Goal: Information Seeking & Learning: Learn about a topic

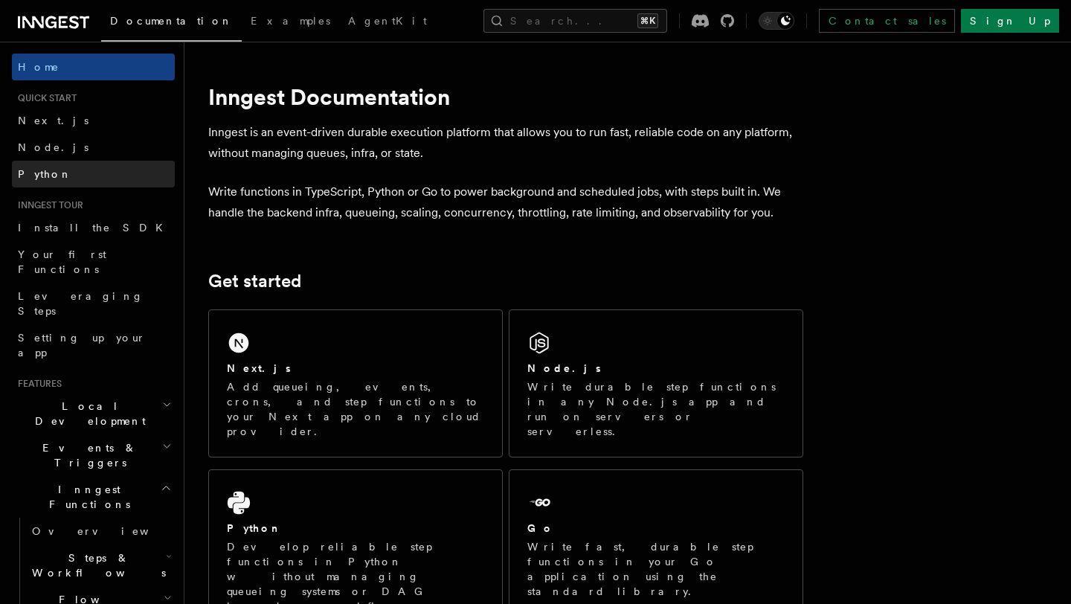
click at [54, 179] on link "Python" at bounding box center [93, 174] width 163 height 27
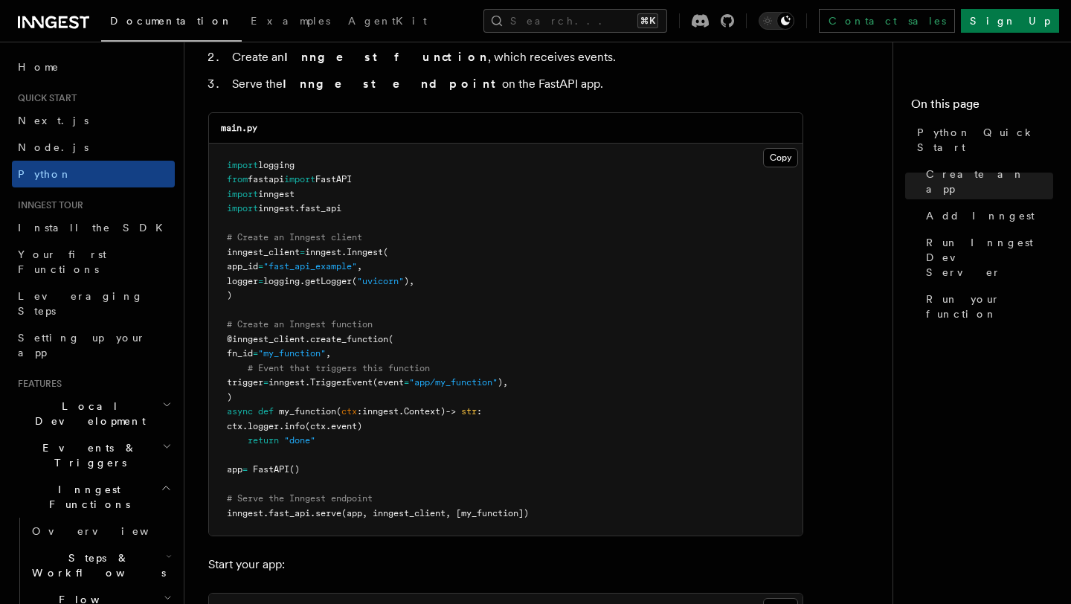
scroll to position [997, 0]
click at [778, 158] on button "Copy Copied" at bounding box center [780, 156] width 35 height 19
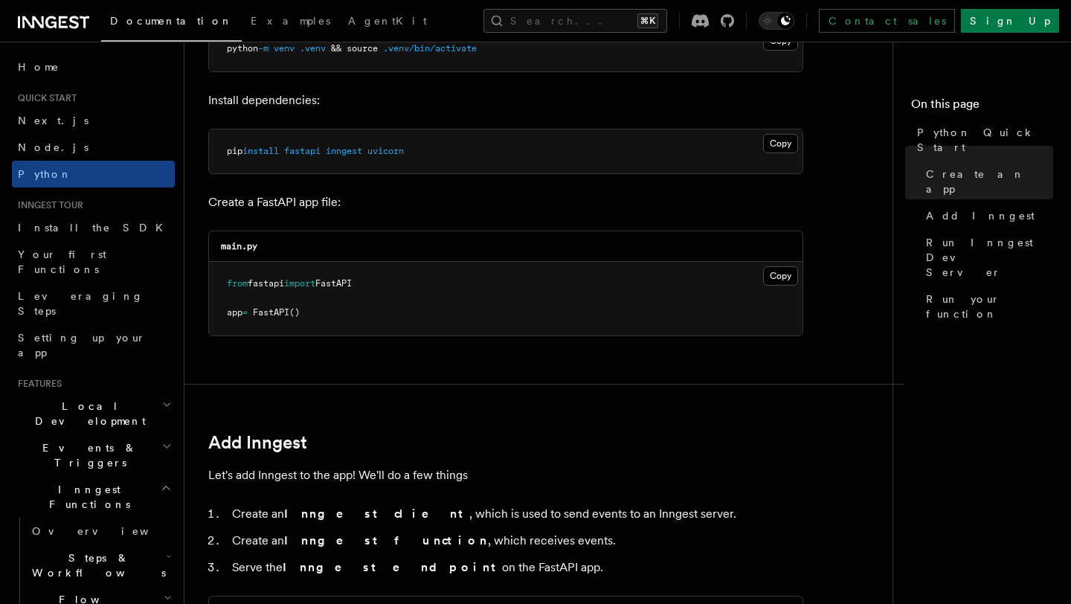
scroll to position [459, 0]
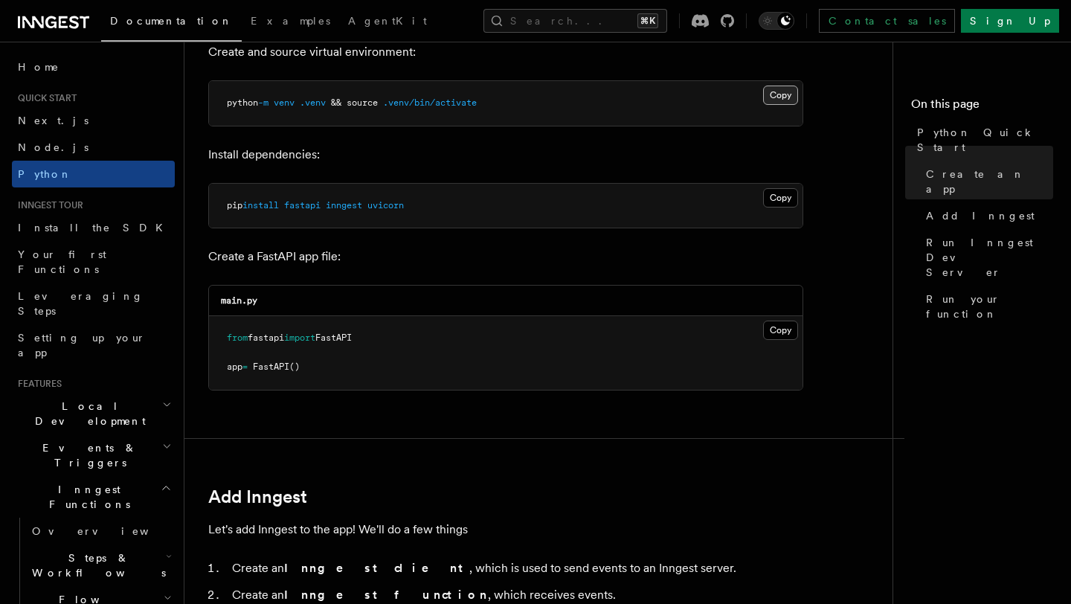
click at [789, 93] on button "Copy Copied" at bounding box center [780, 95] width 35 height 19
click at [774, 198] on button "Copy Copied" at bounding box center [780, 197] width 35 height 19
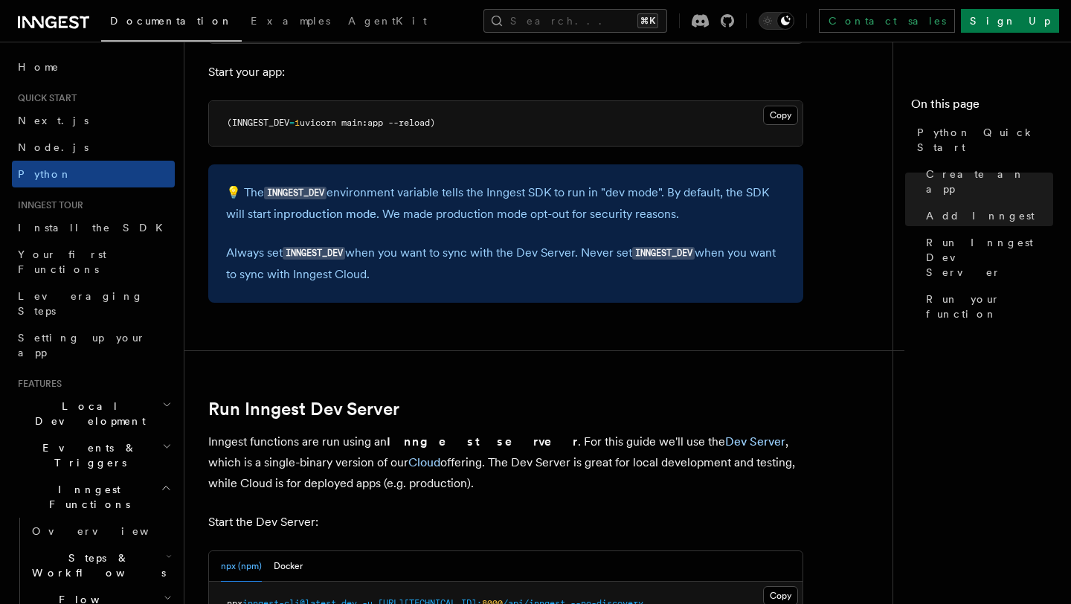
scroll to position [1462, 0]
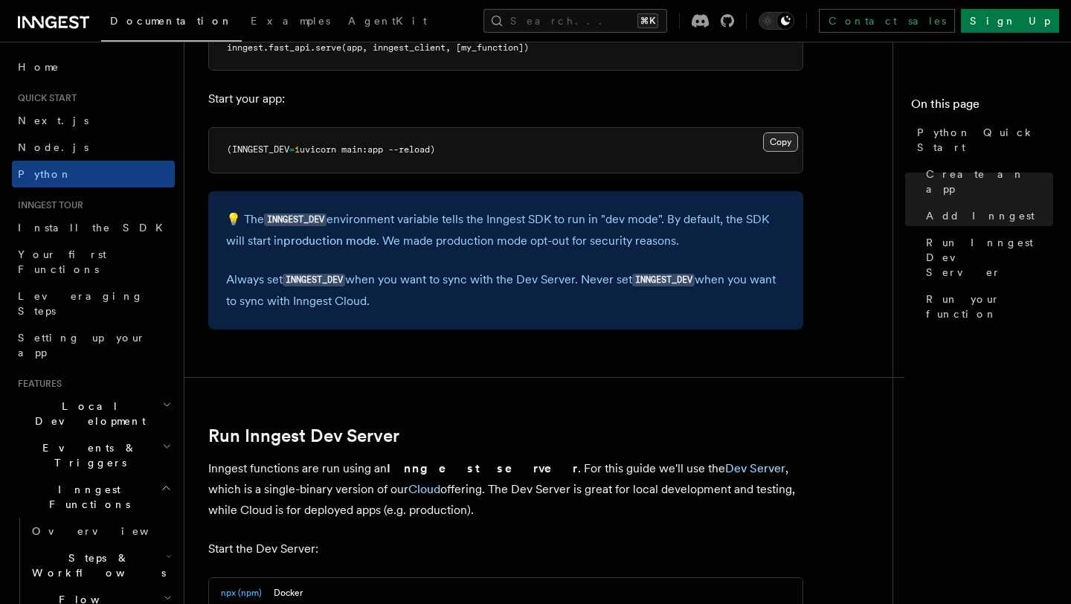
click at [786, 143] on button "Copy Copied" at bounding box center [780, 141] width 35 height 19
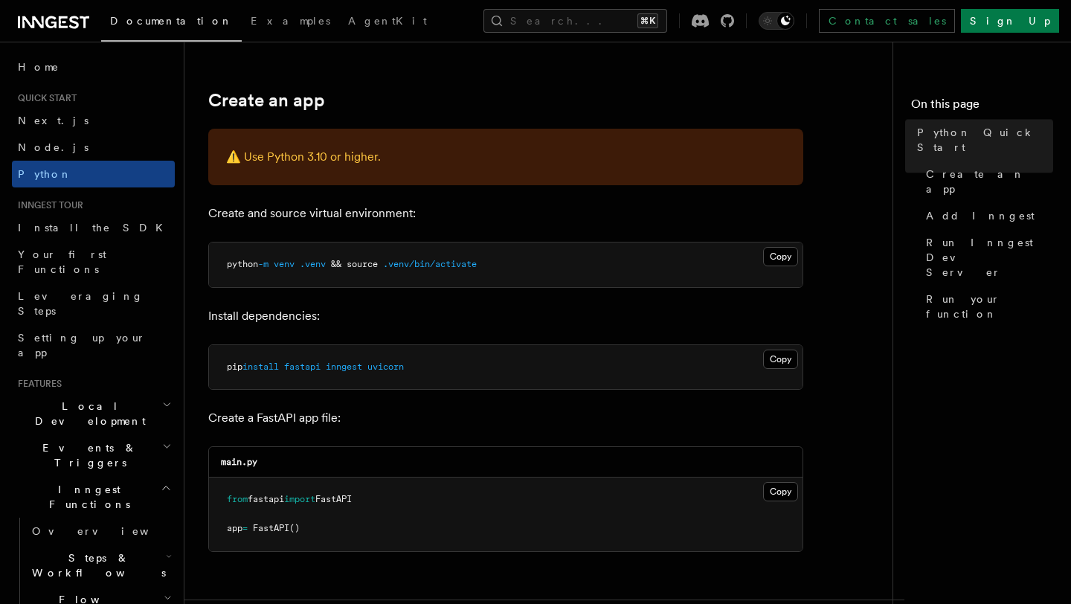
scroll to position [302, 0]
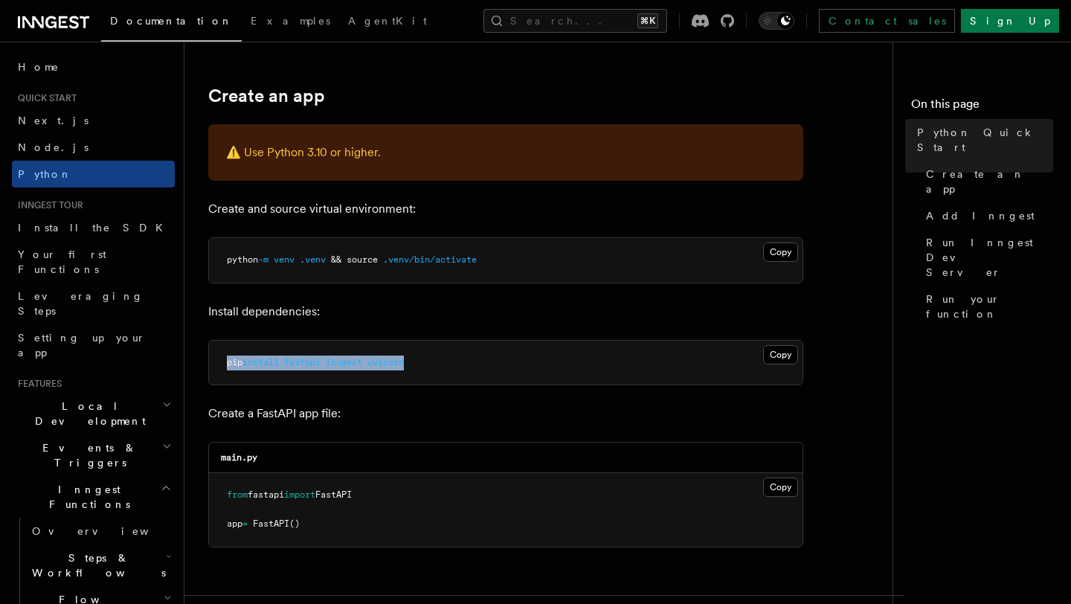
drag, startPoint x: 434, startPoint y: 361, endPoint x: 215, endPoint y: 361, distance: 218.7
click at [215, 361] on pre "pip install fastapi inngest uvicorn" at bounding box center [506, 363] width 594 height 45
copy span "pip install fastapi inngest uvicorn"
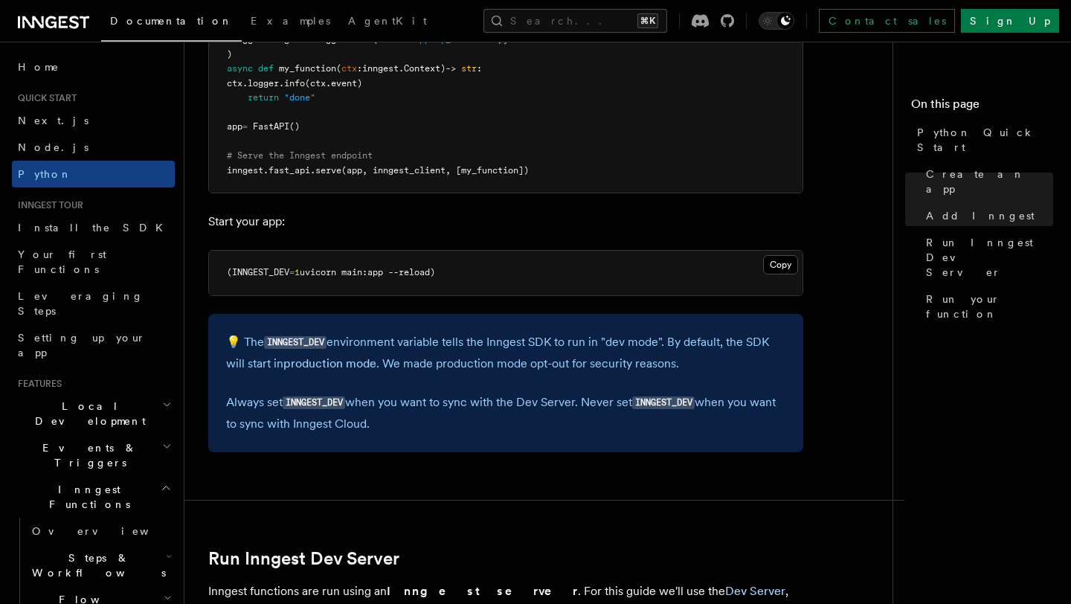
scroll to position [1273, 0]
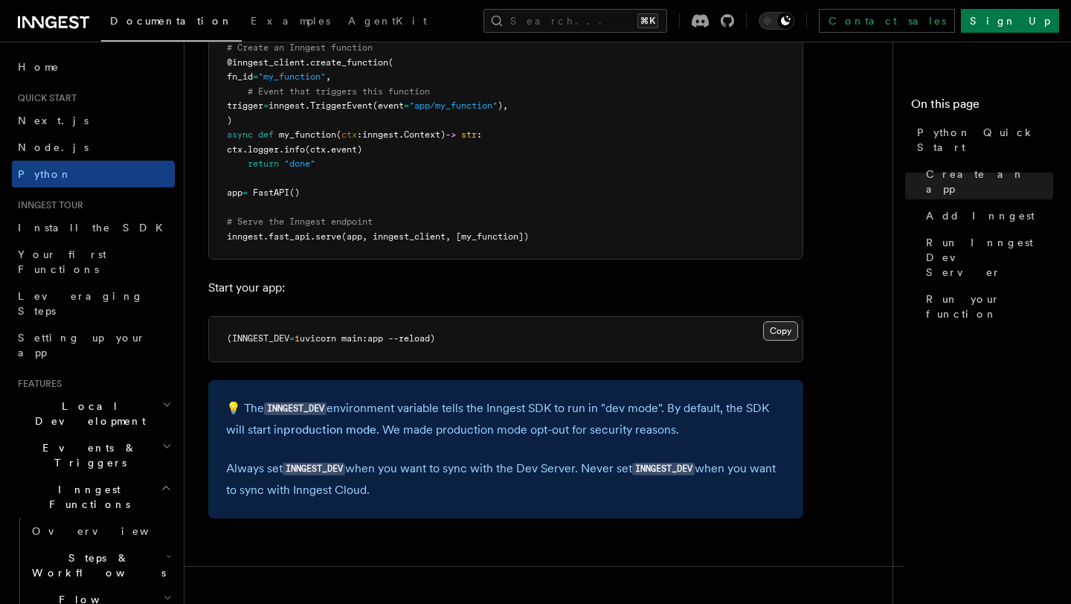
click at [784, 333] on button "Copy Copied" at bounding box center [780, 330] width 35 height 19
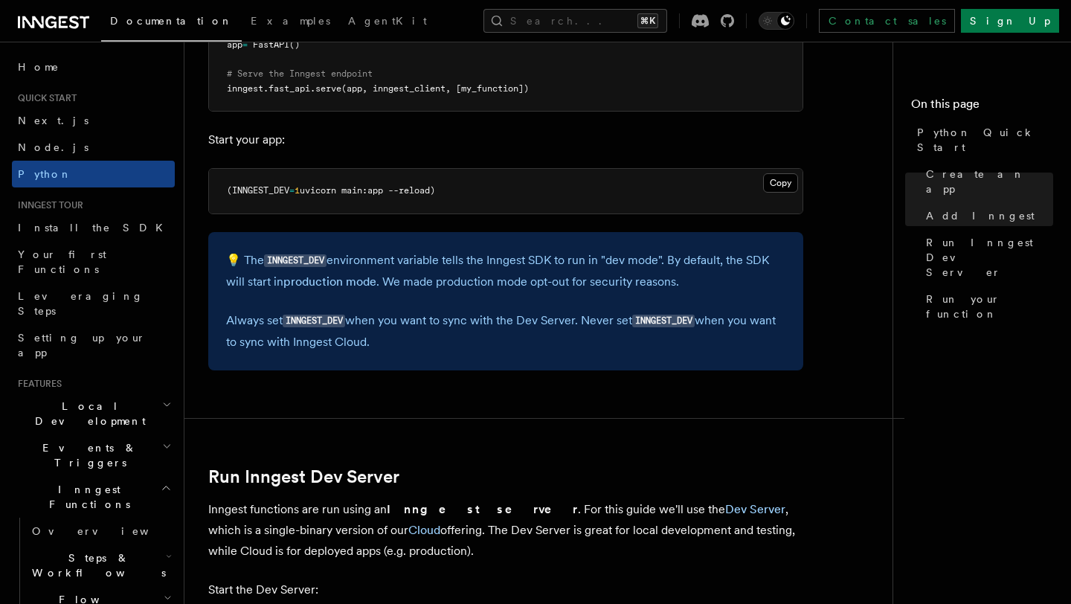
scroll to position [1416, 0]
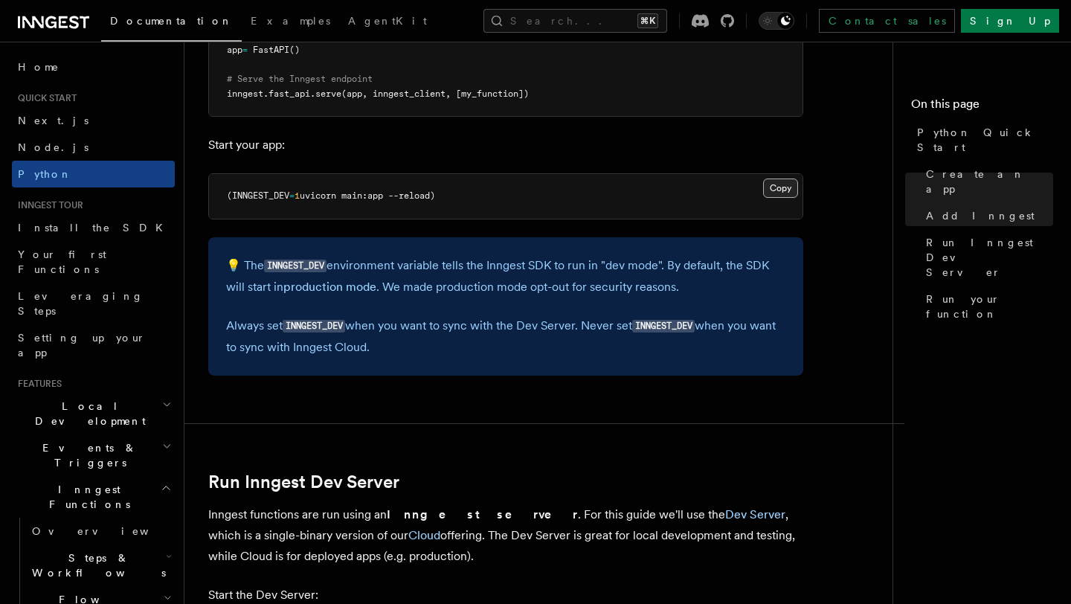
click at [772, 190] on button "Copy Copied" at bounding box center [780, 188] width 35 height 19
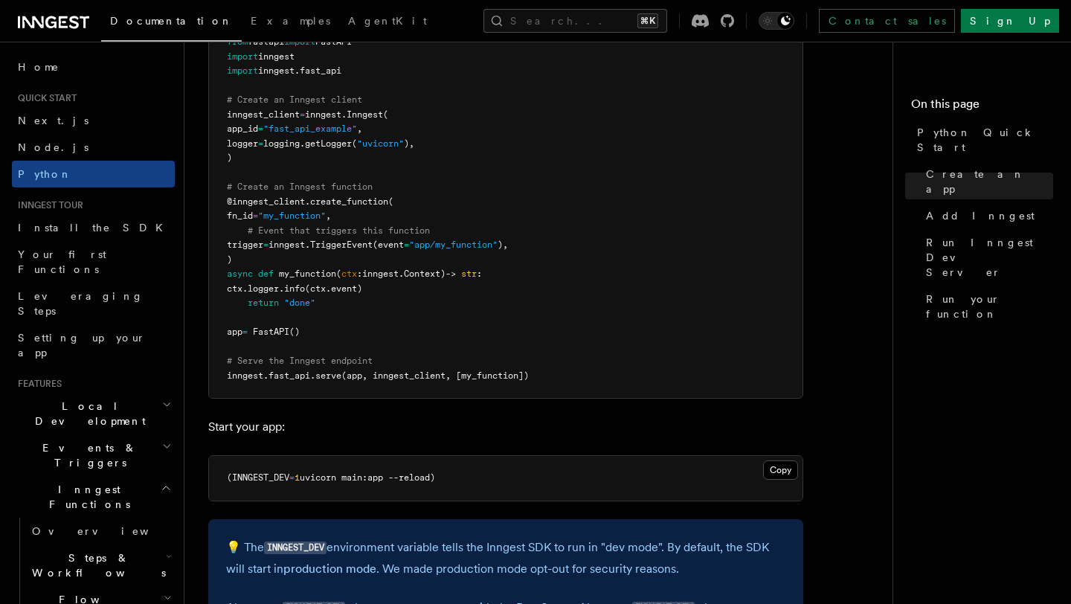
scroll to position [1145, 0]
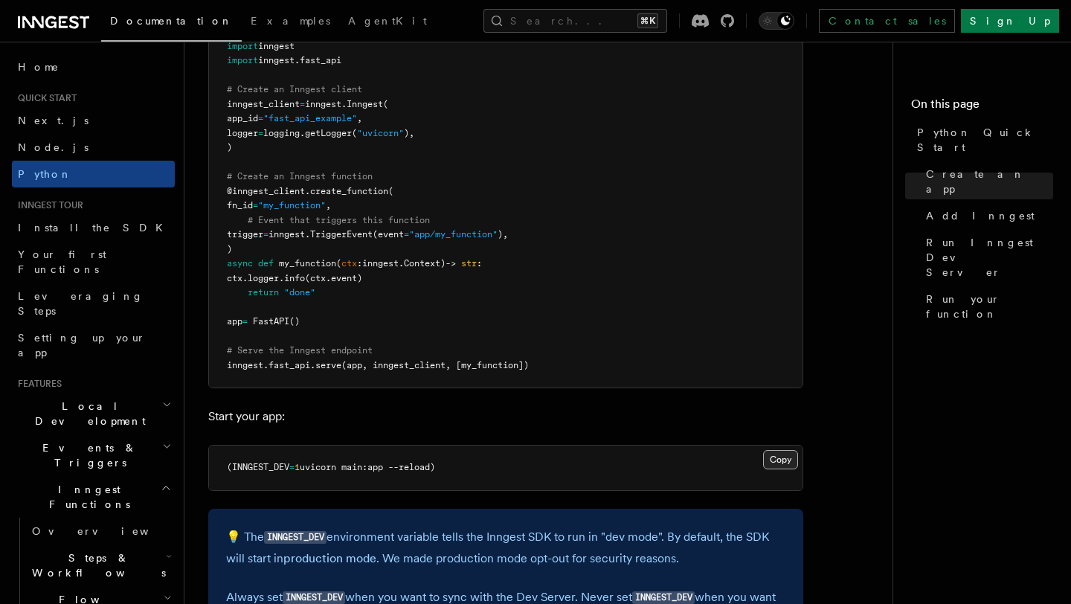
click at [782, 460] on button "Copy Copied" at bounding box center [780, 459] width 35 height 19
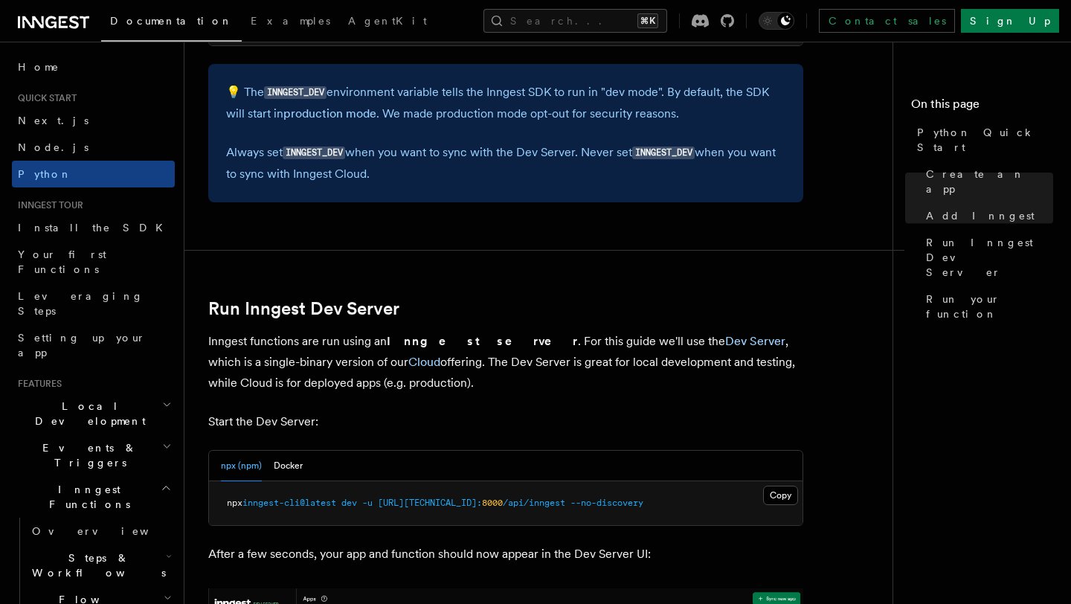
scroll to position [1799, 0]
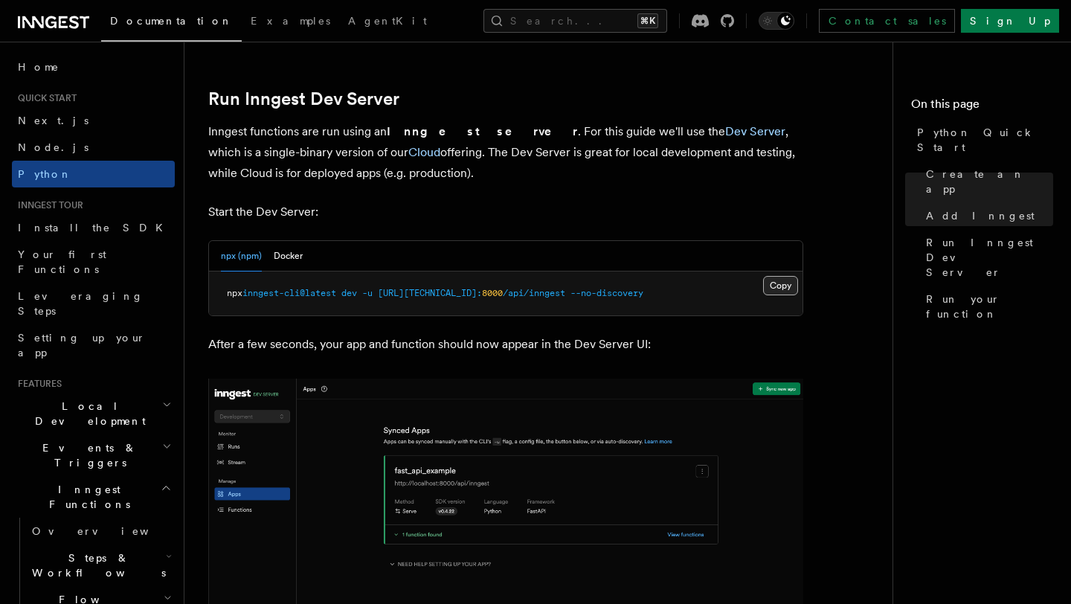
click at [771, 285] on button "Copy Copied" at bounding box center [780, 285] width 35 height 19
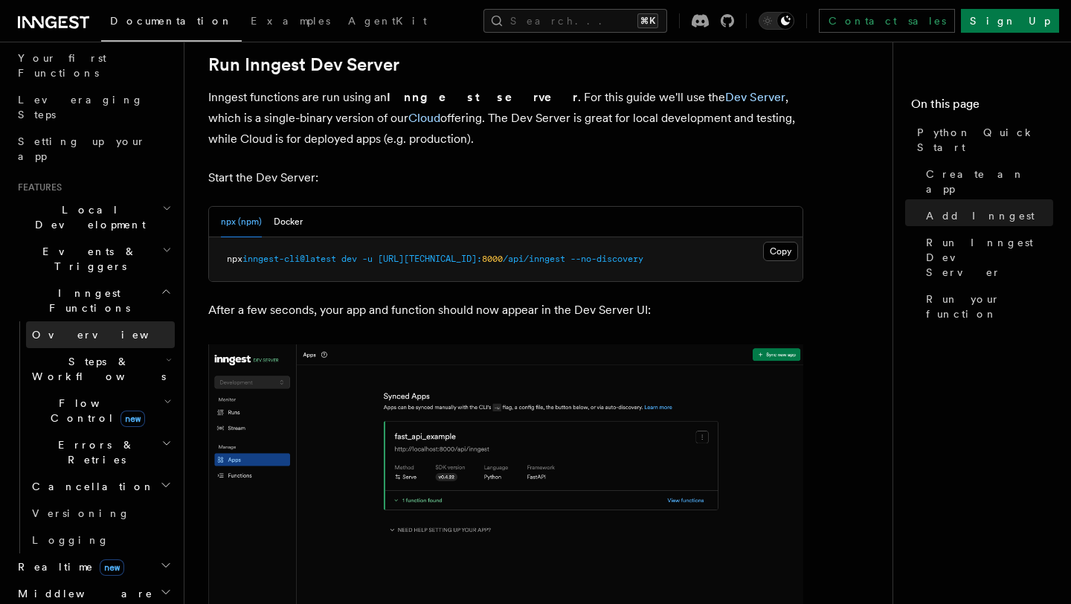
scroll to position [198, 0]
click at [176, 428] on header "Search... Documentation Examples AgentKit Home Quick start Next.js Node.js Pyth…" at bounding box center [92, 323] width 184 height 562
click at [162, 558] on icon "button" at bounding box center [166, 564] width 12 height 12
click at [87, 579] on link "Overview" at bounding box center [100, 592] width 149 height 27
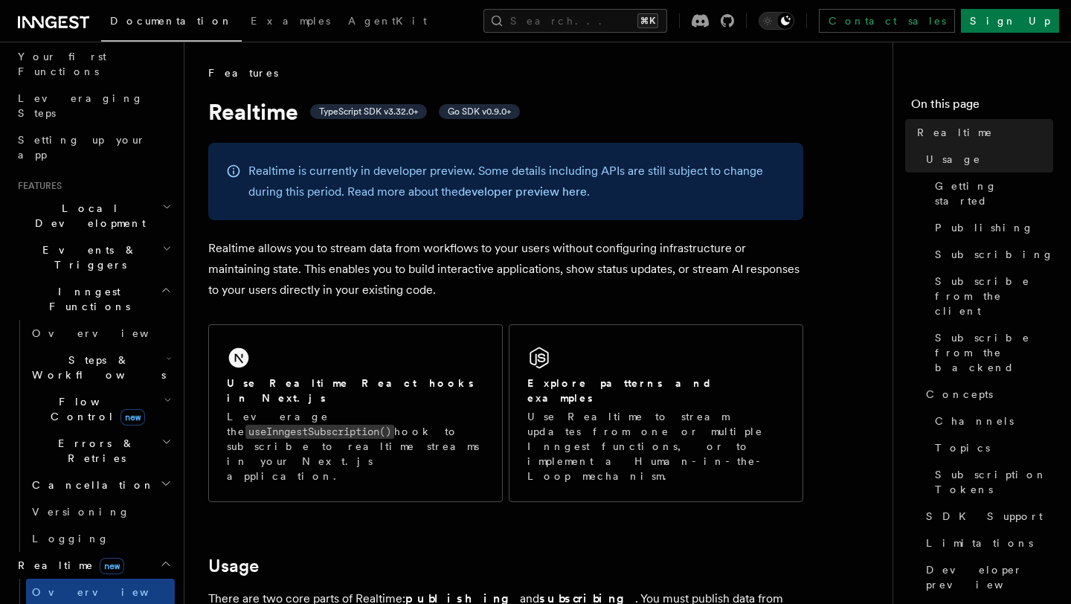
click at [165, 394] on icon "button" at bounding box center [168, 400] width 8 height 12
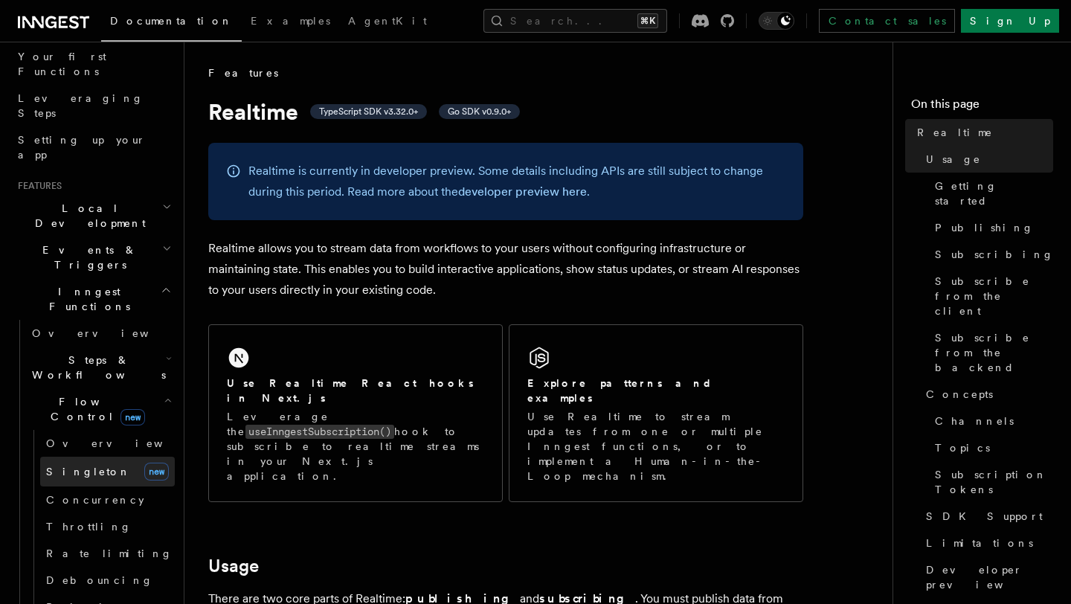
click at [109, 457] on link "[PERSON_NAME] new" at bounding box center [107, 472] width 135 height 30
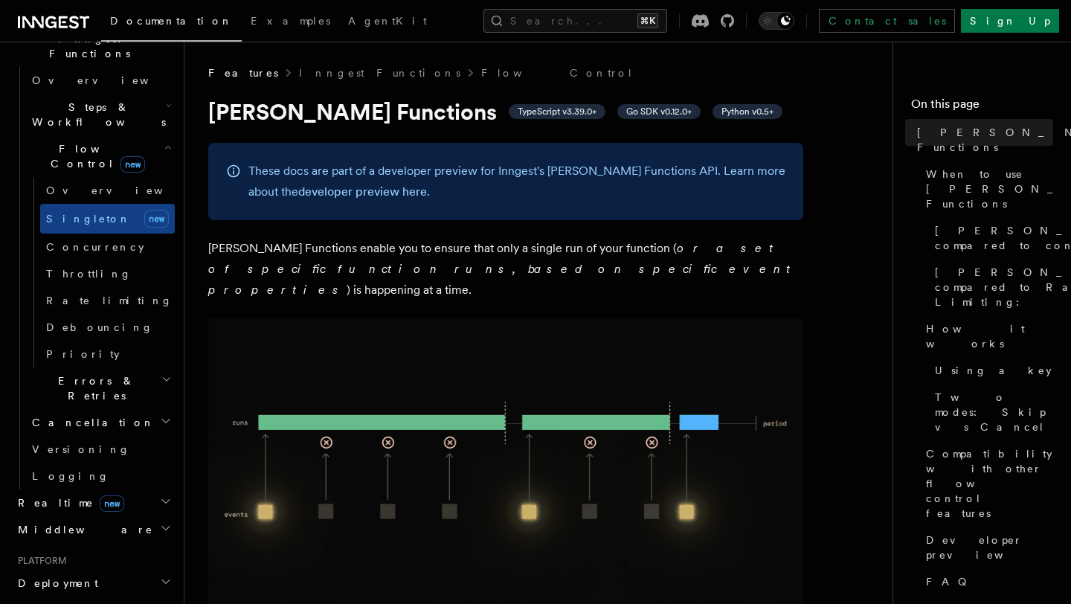
scroll to position [468, 0]
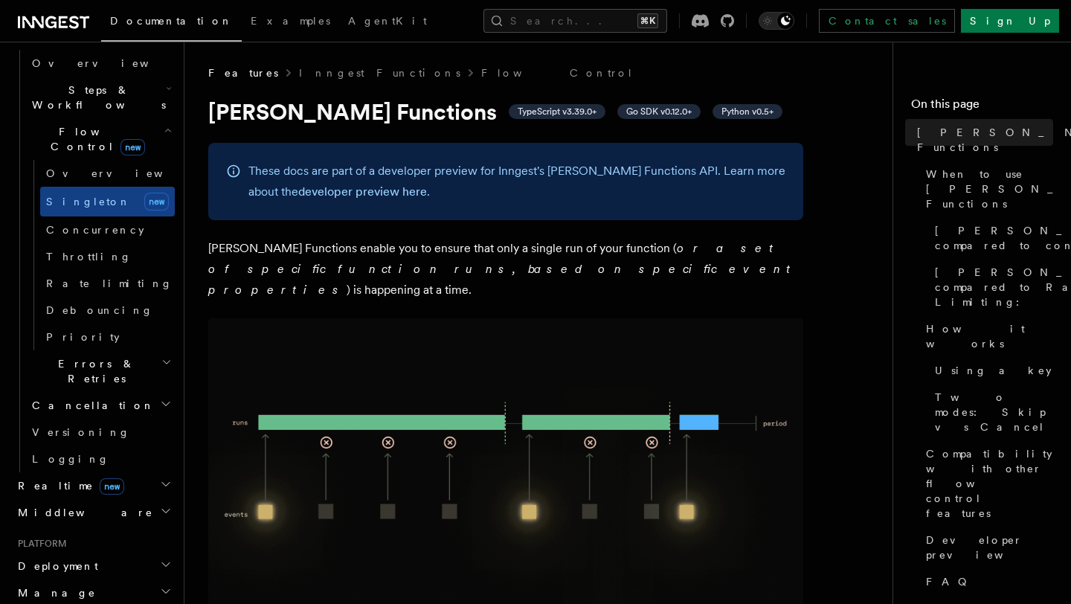
click at [161, 356] on icon "button" at bounding box center [166, 362] width 10 height 12
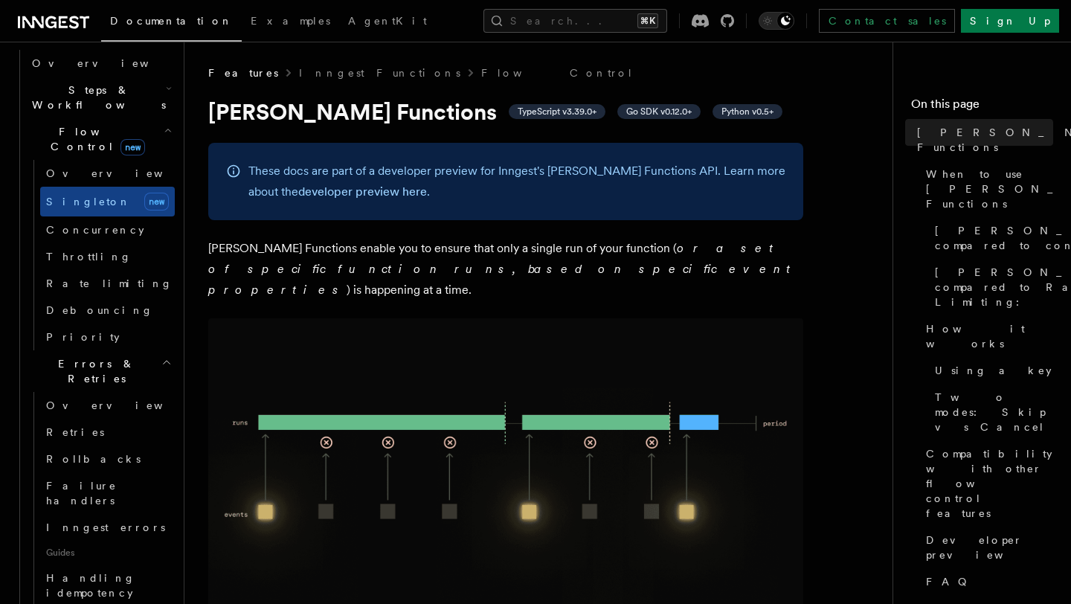
click at [161, 356] on icon "button" at bounding box center [166, 362] width 10 height 12
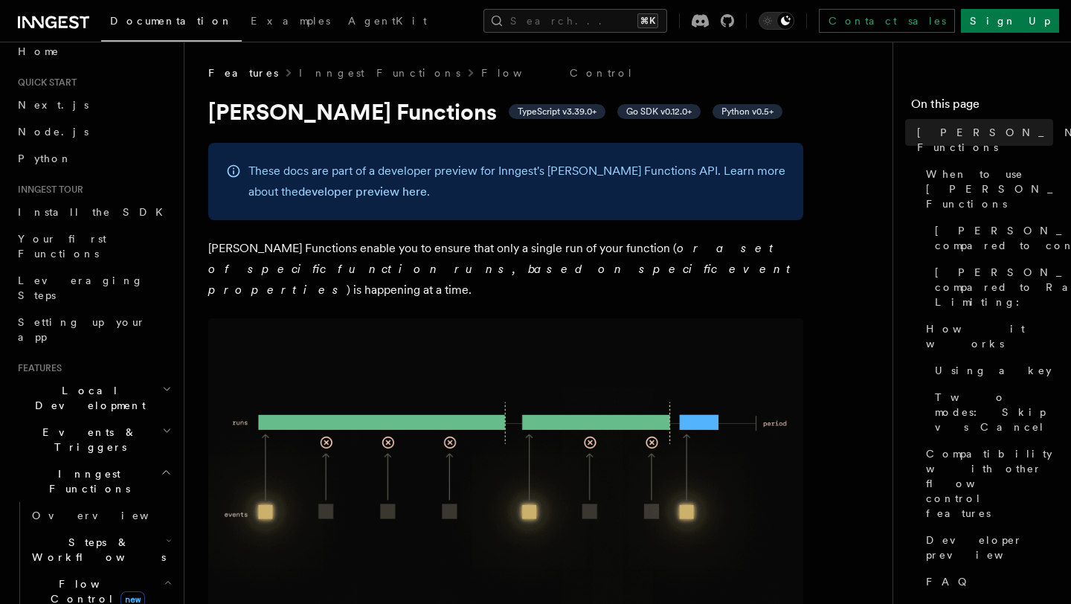
scroll to position [0, 0]
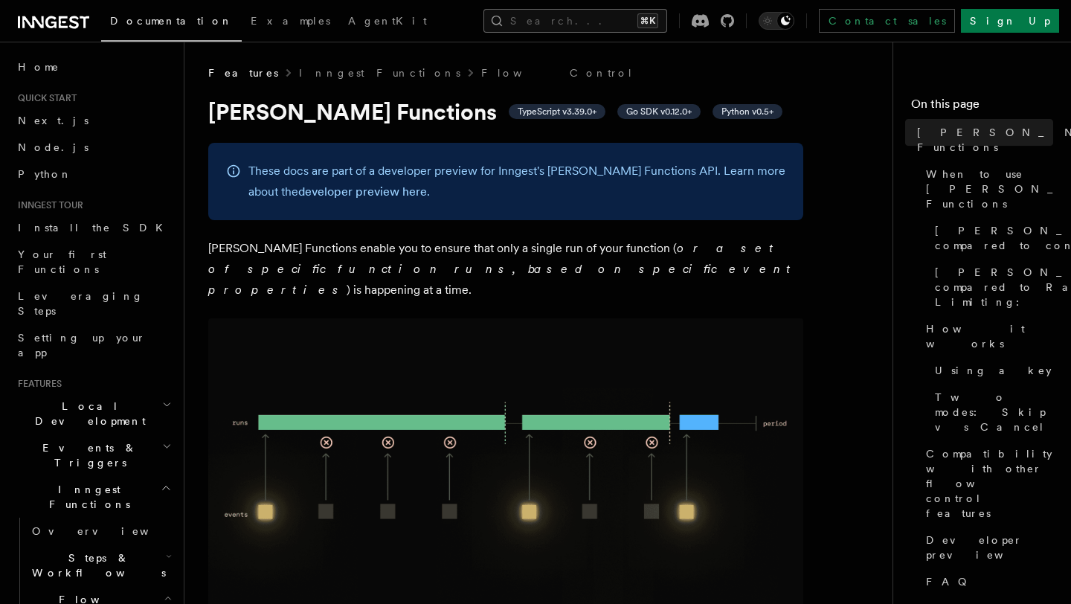
click at [564, 19] on button "Search... ⌘K" at bounding box center [575, 21] width 184 height 24
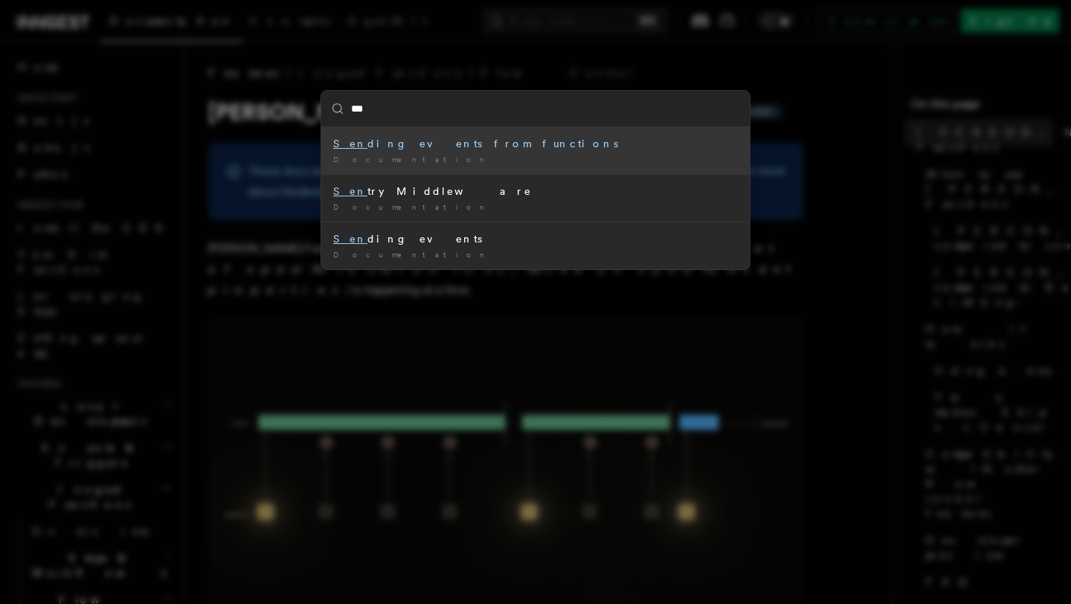
type input "****"
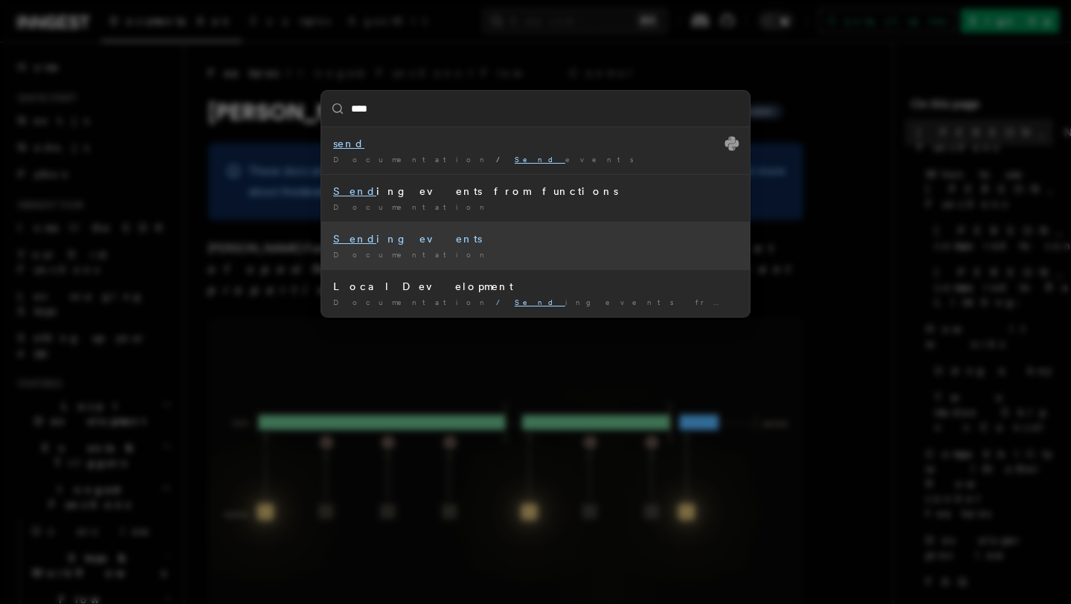
click at [390, 245] on div "Send ing events" at bounding box center [535, 238] width 405 height 15
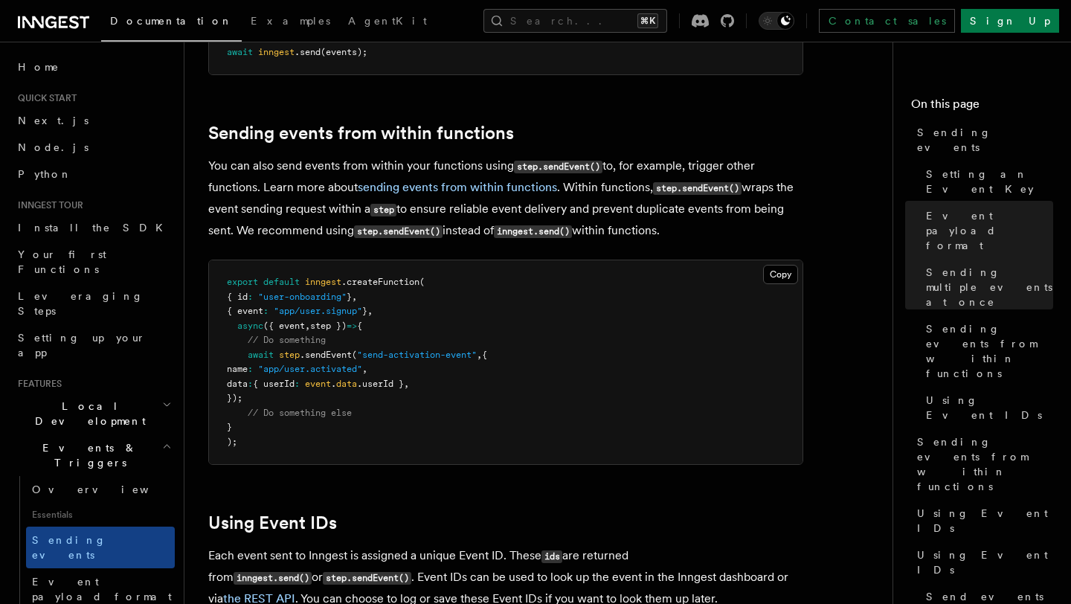
scroll to position [2725, 0]
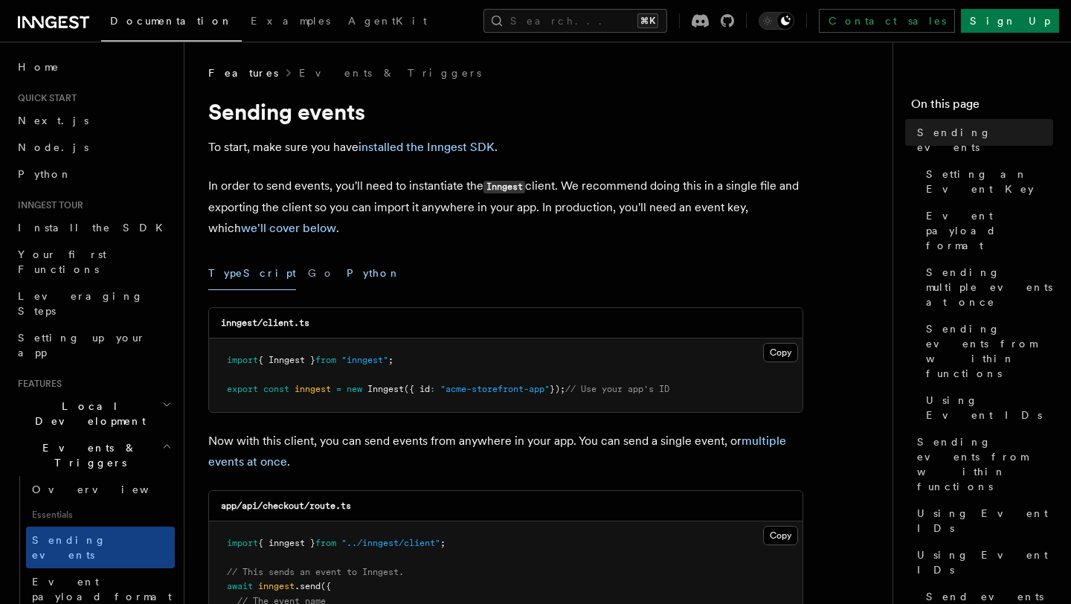
click at [347, 274] on button "Python" at bounding box center [374, 273] width 54 height 33
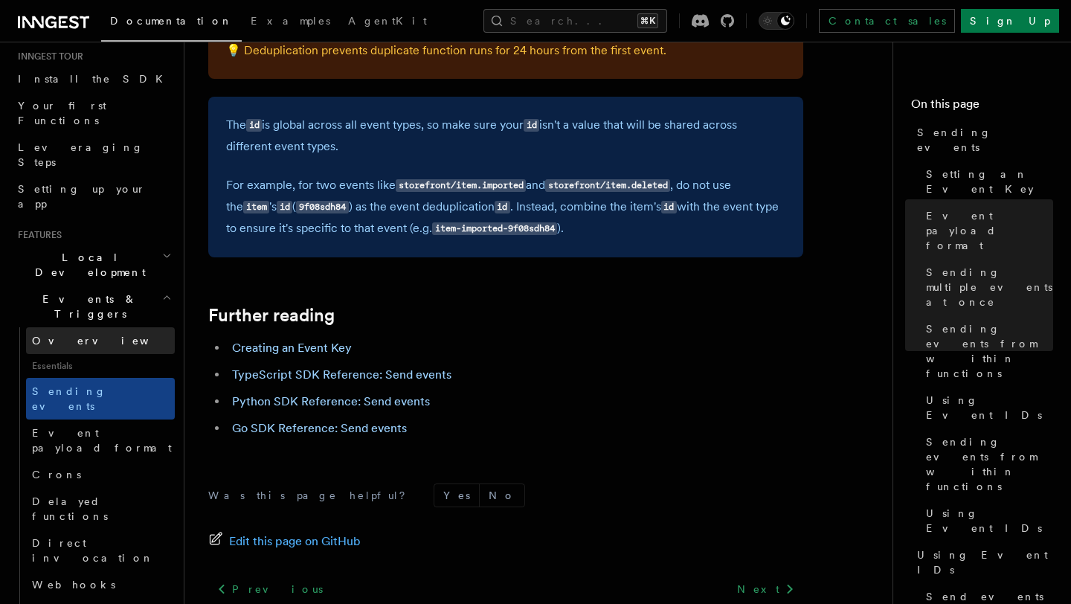
scroll to position [158, 0]
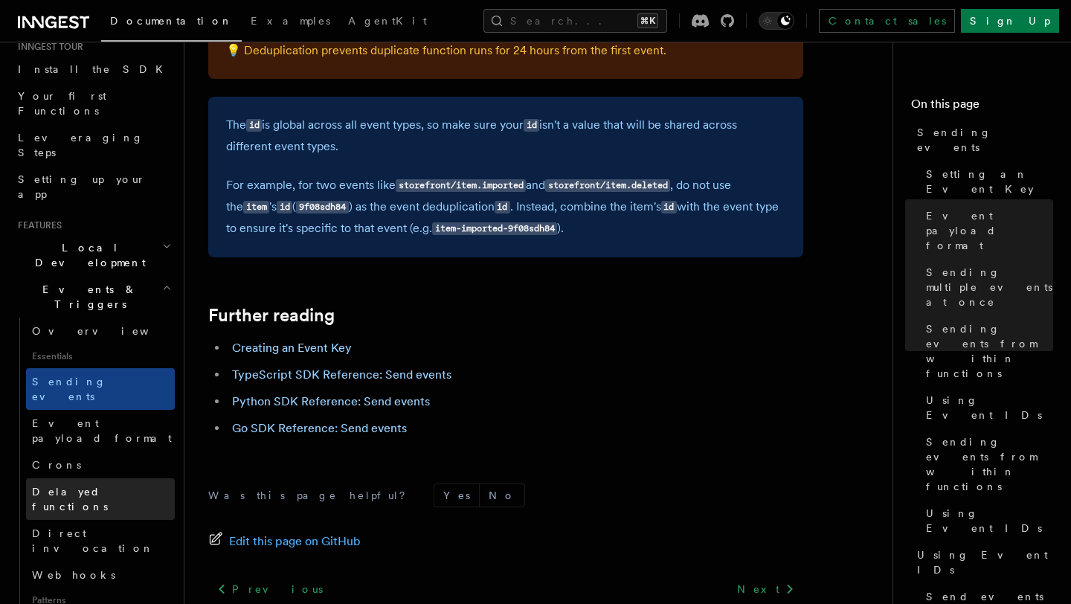
click at [96, 486] on span "Delayed functions" at bounding box center [70, 499] width 76 height 27
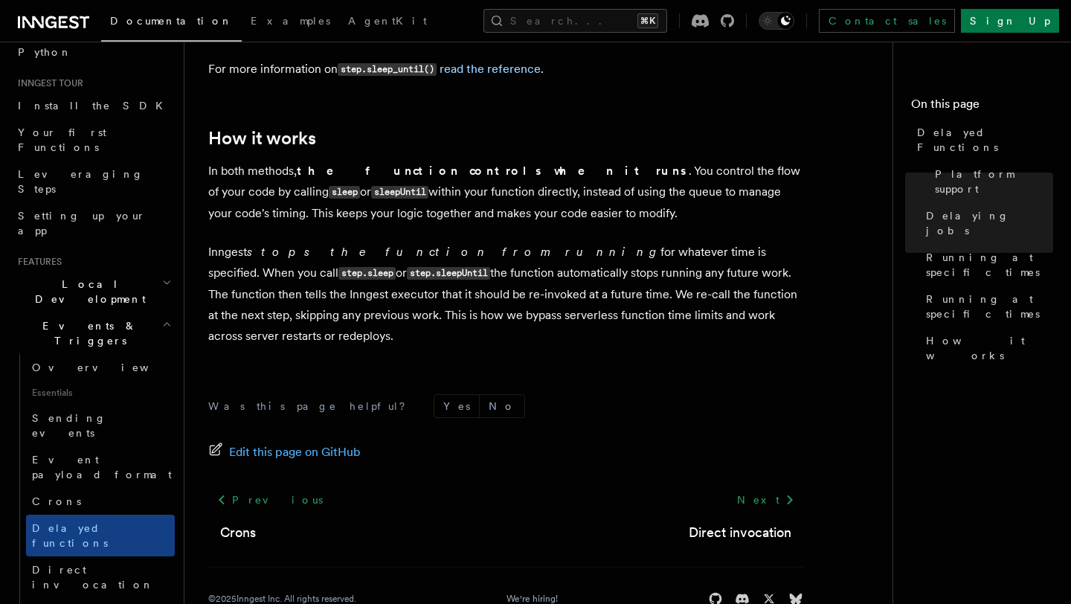
scroll to position [60, 0]
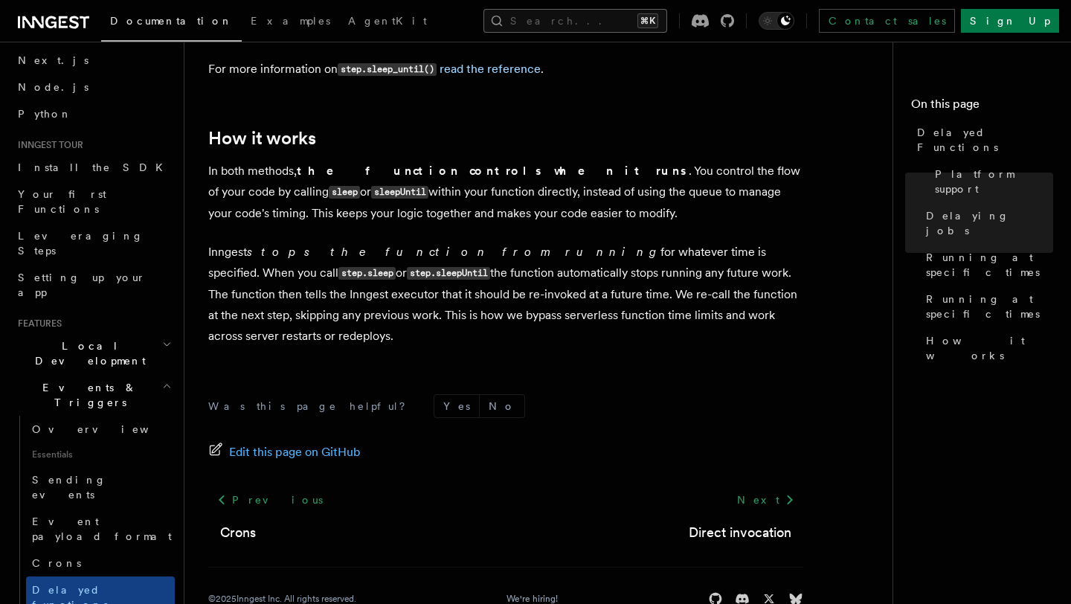
click at [584, 30] on button "Search... ⌘K" at bounding box center [575, 21] width 184 height 24
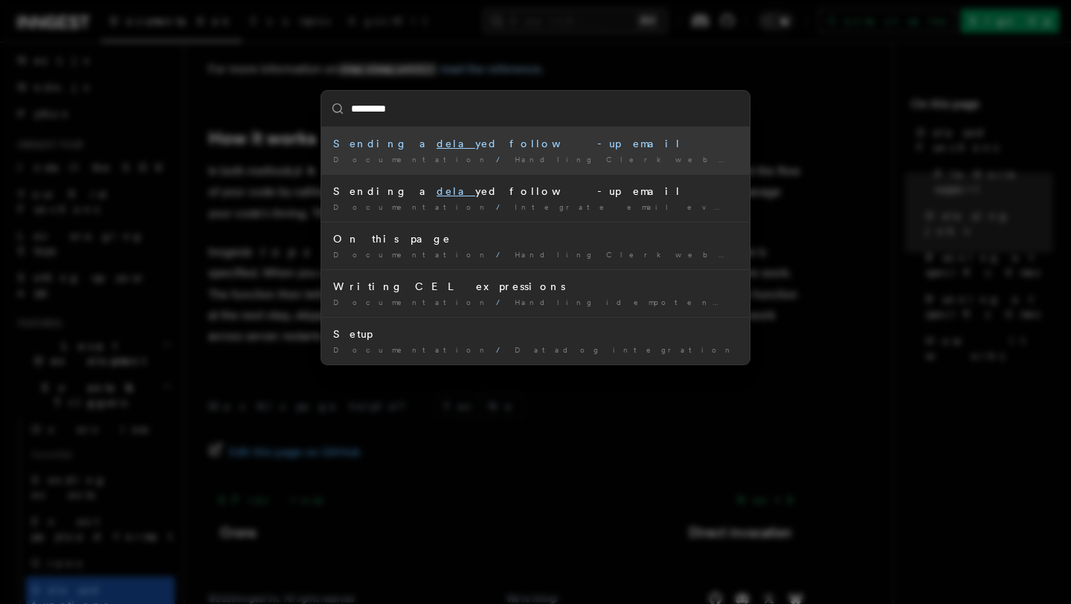
type input "**********"
